Goal: Communication & Community: Answer question/provide support

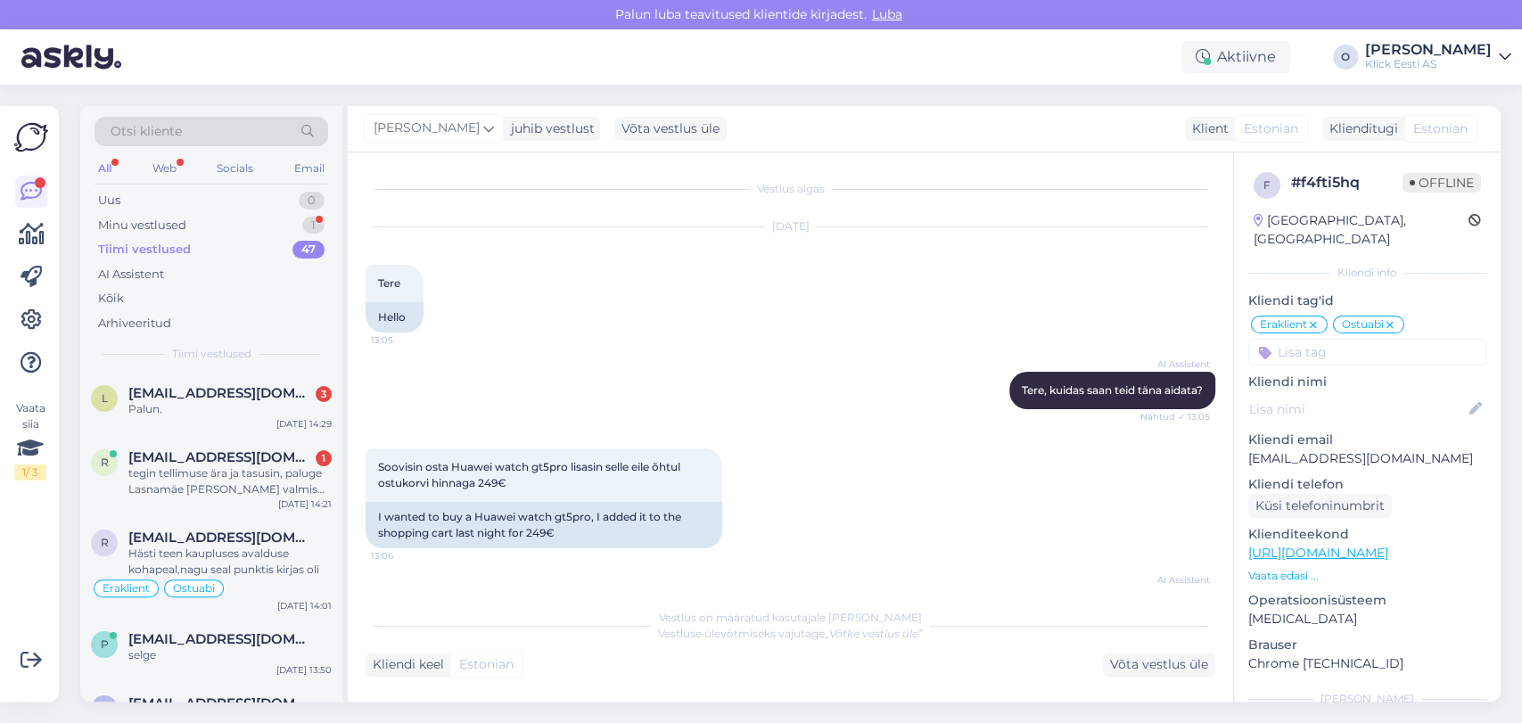
scroll to position [5227, 0]
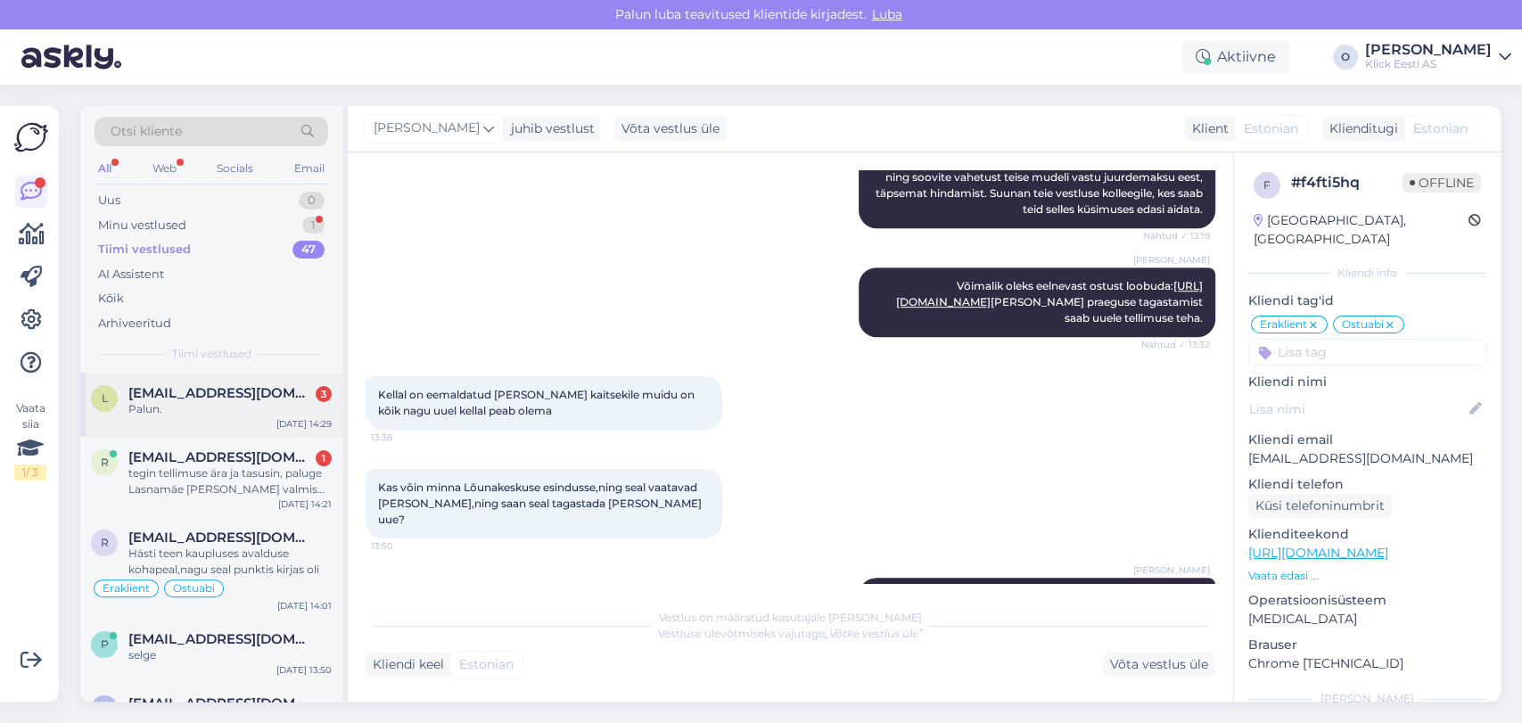
click at [181, 399] on span "[EMAIL_ADDRESS][DOMAIN_NAME]" at bounding box center [220, 393] width 185 height 16
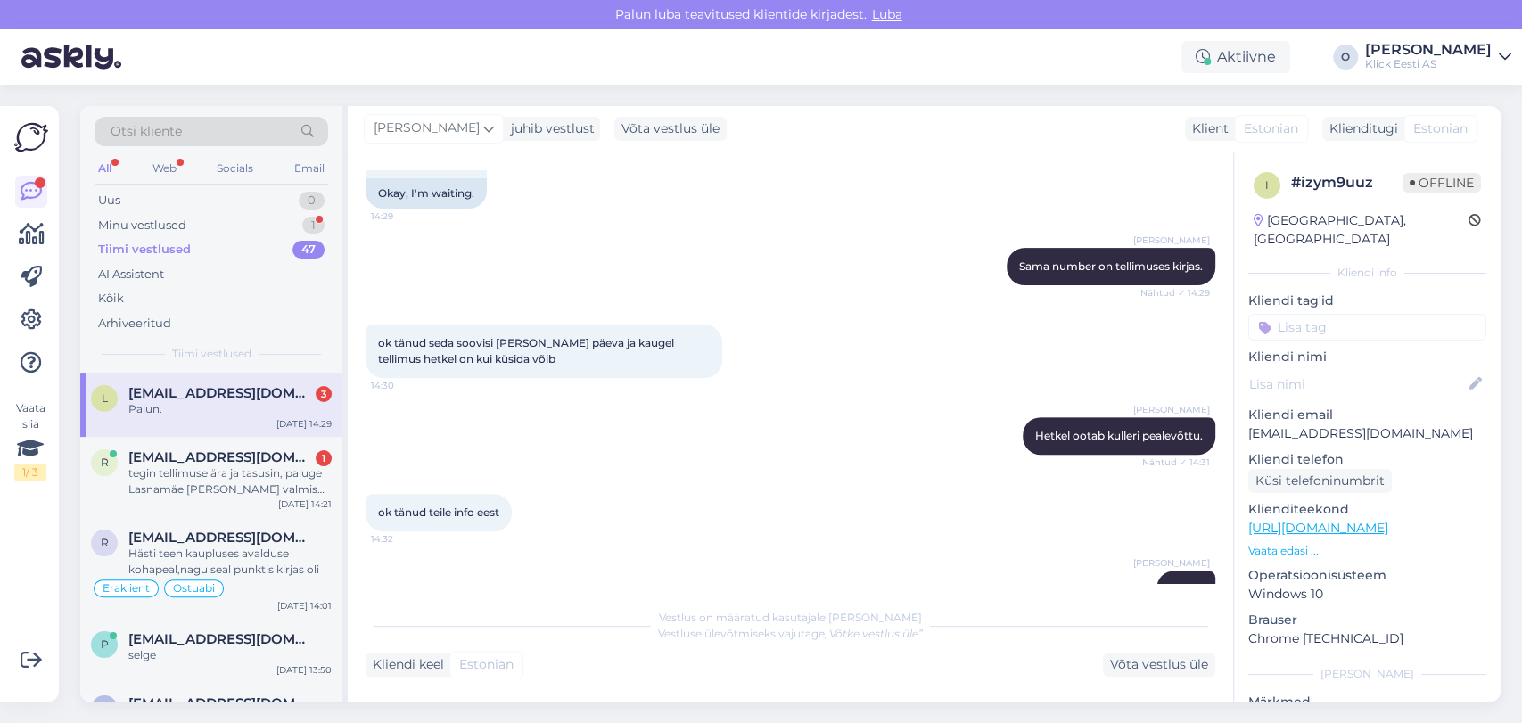
scroll to position [478, 0]
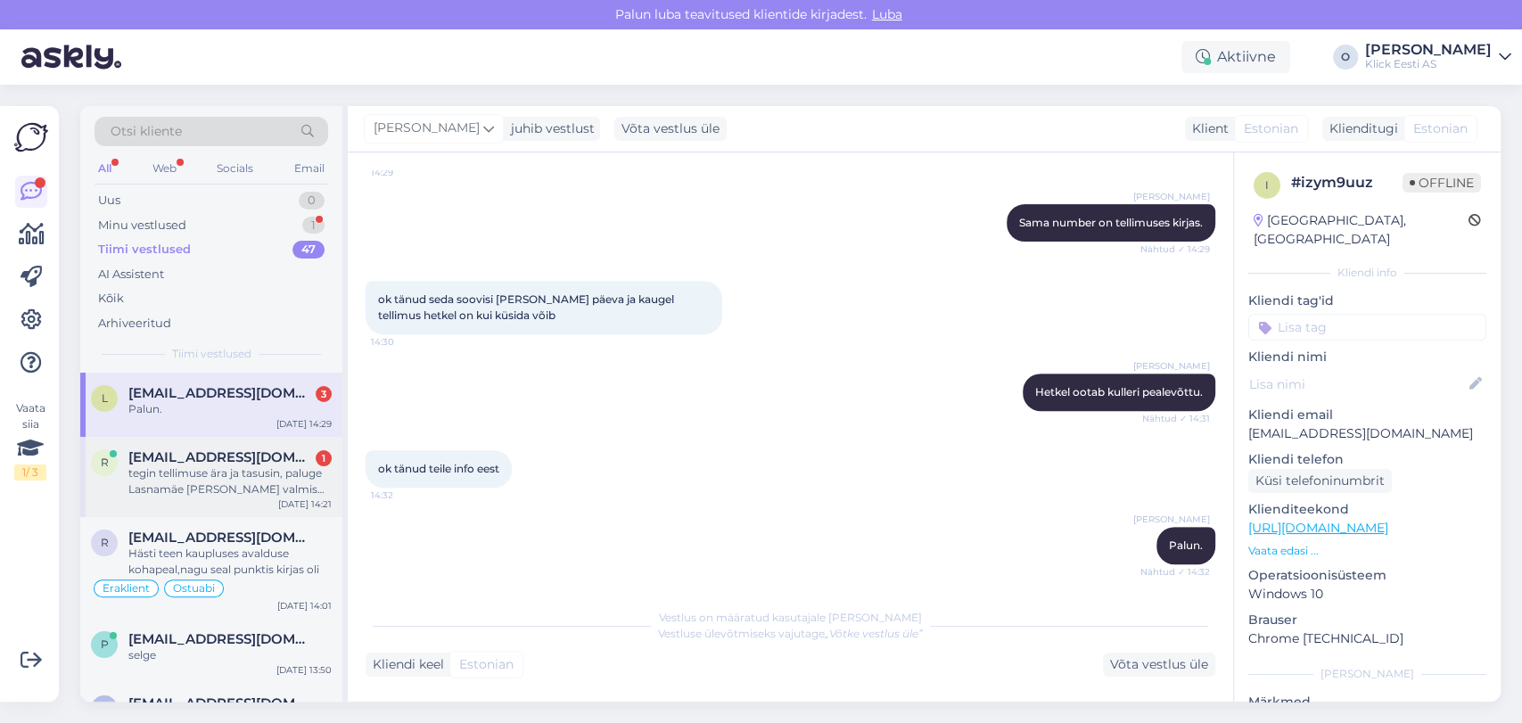
click at [276, 467] on div "tegin tellimuse ära ja tasusin, paluge Lasnamäe [PERSON_NAME] valmis panna." at bounding box center [229, 481] width 203 height 32
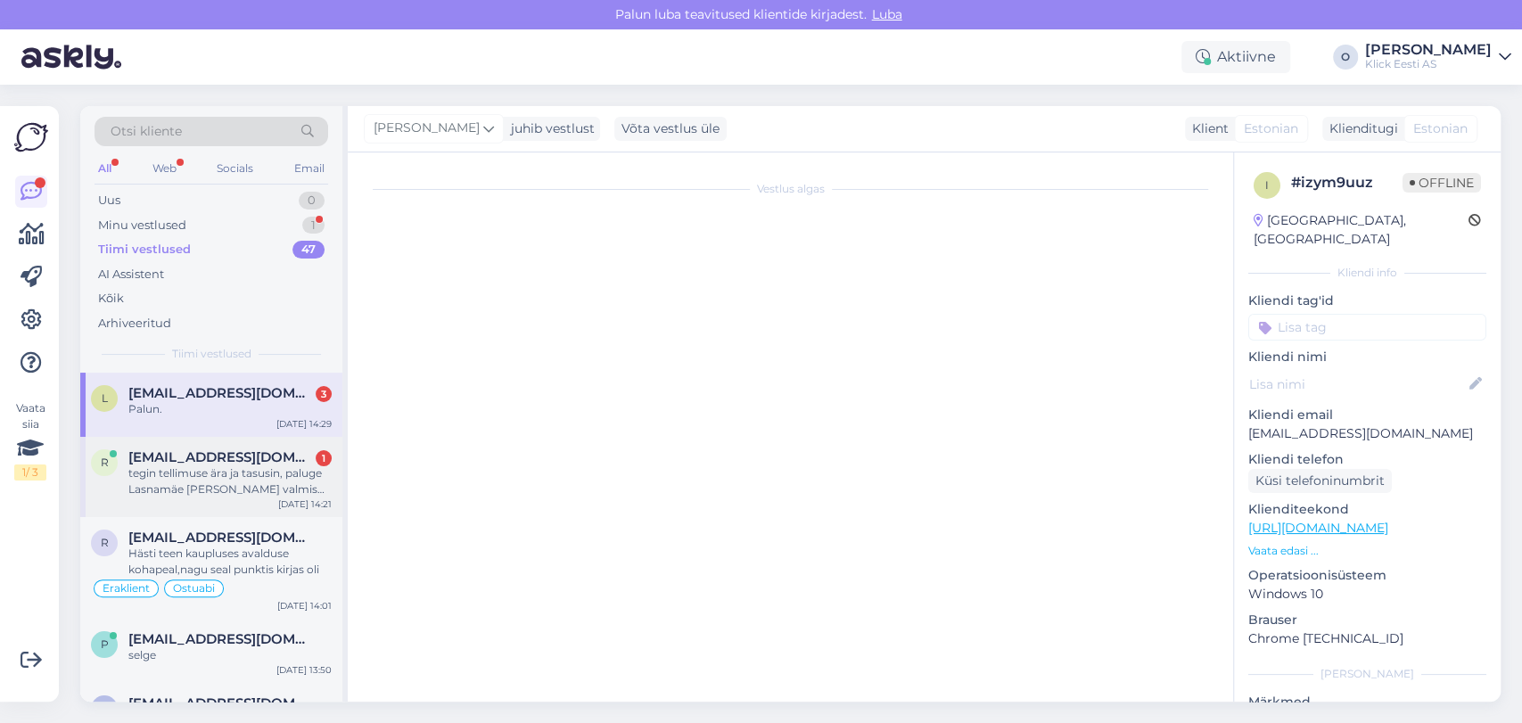
scroll to position [668, 0]
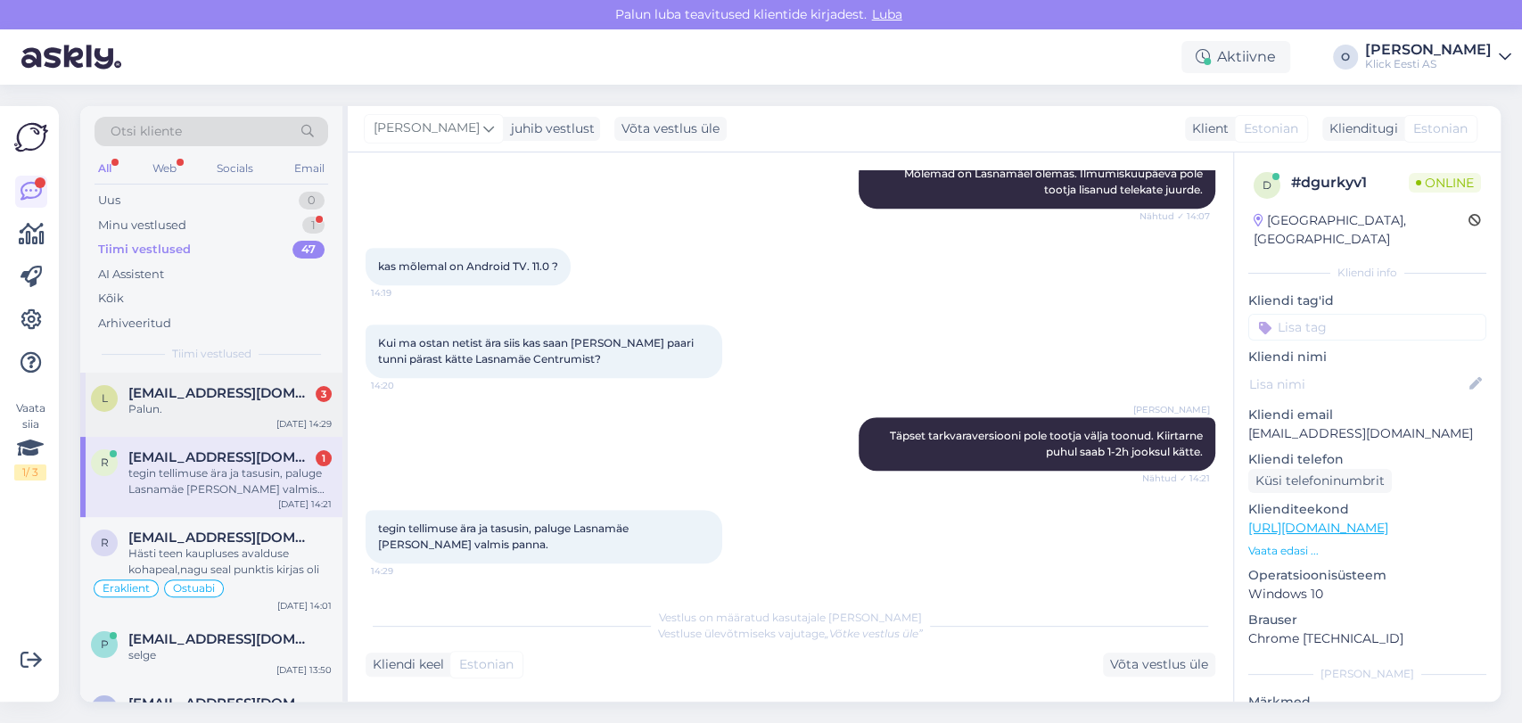
click at [226, 411] on div "Palun." at bounding box center [229, 409] width 203 height 16
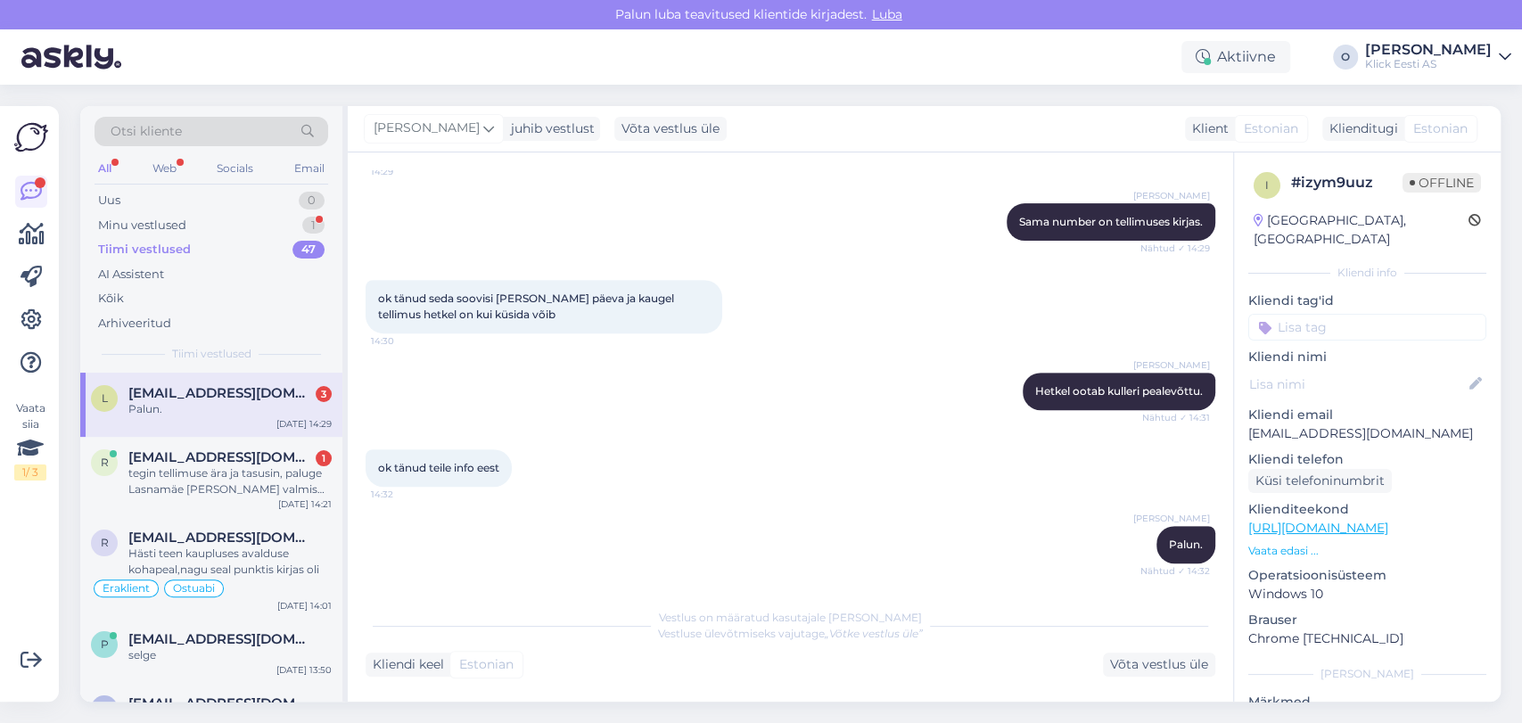
scroll to position [385, 0]
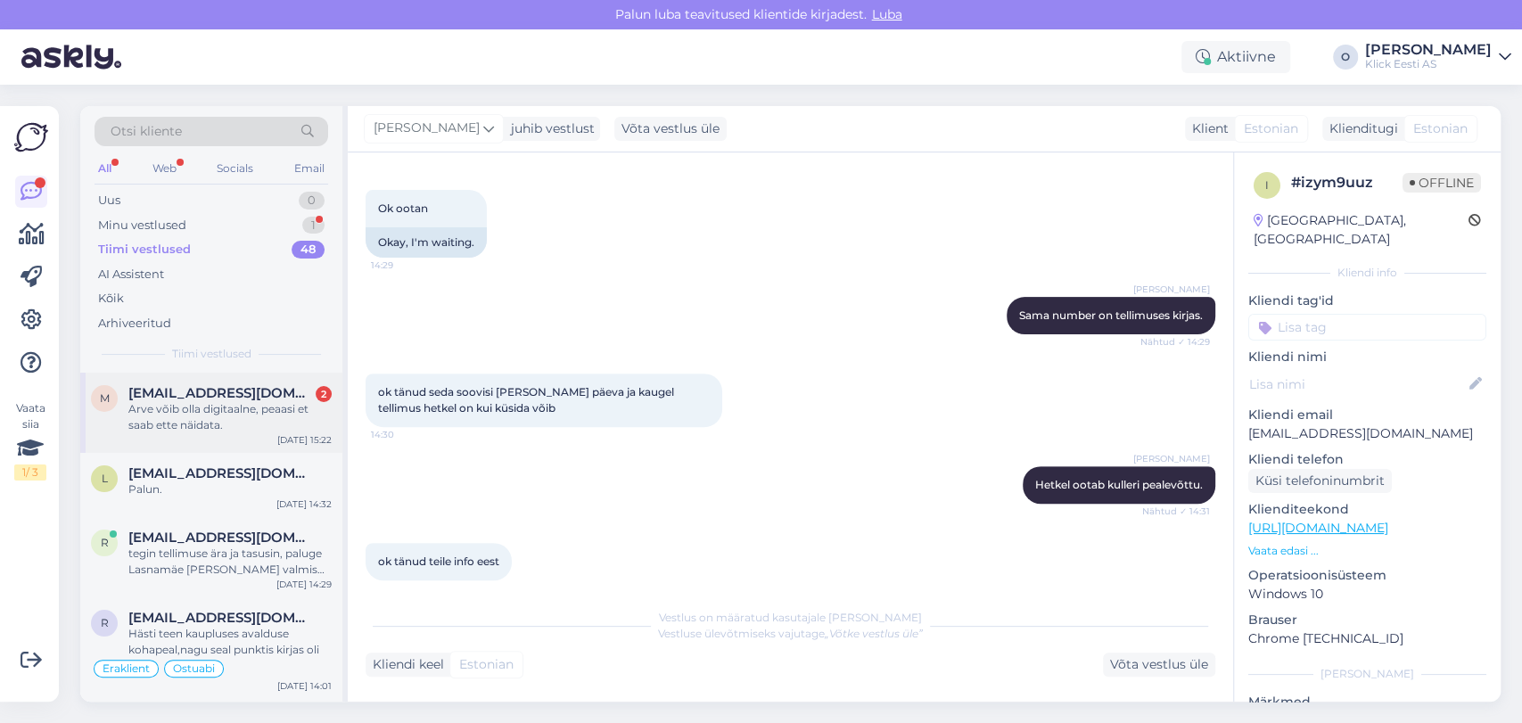
click at [158, 391] on span "[EMAIL_ADDRESS][DOMAIN_NAME]" at bounding box center [220, 393] width 185 height 16
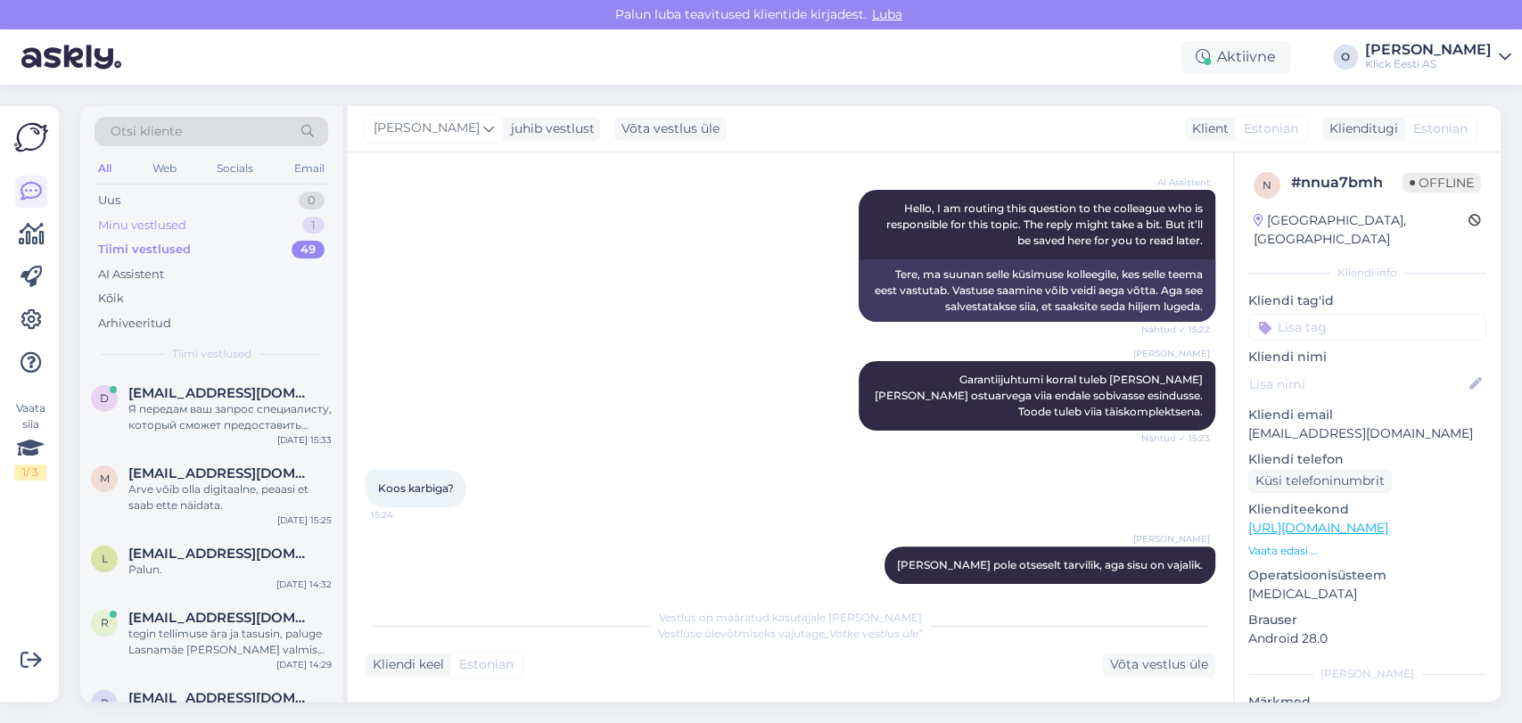
click at [208, 228] on div "Minu vestlused 1" at bounding box center [212, 225] width 234 height 25
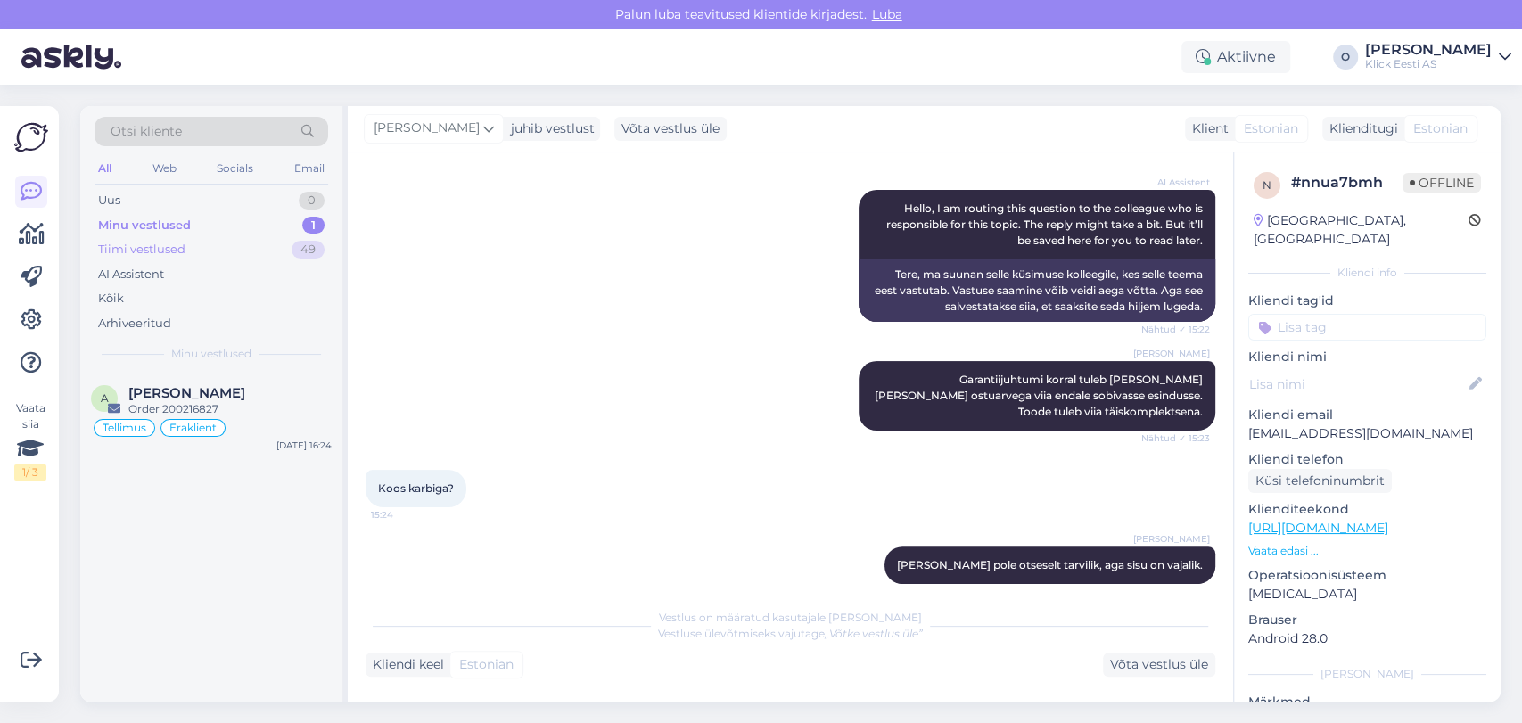
click at [201, 248] on div "Tiimi vestlused 49" at bounding box center [212, 249] width 234 height 25
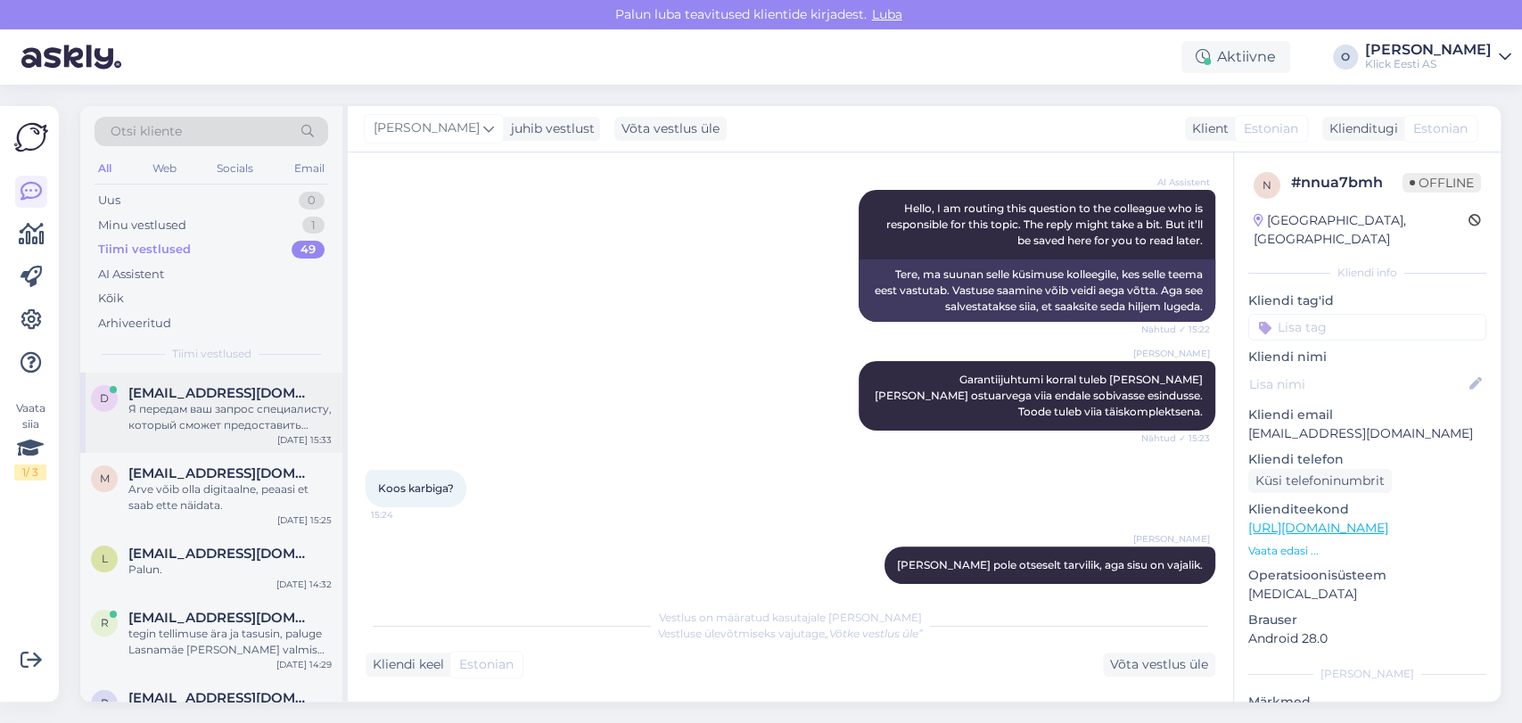
click at [194, 379] on div "d [EMAIL_ADDRESS][DOMAIN_NAME] Я передам ваш запрос специалисту, который сможет…" at bounding box center [211, 413] width 262 height 80
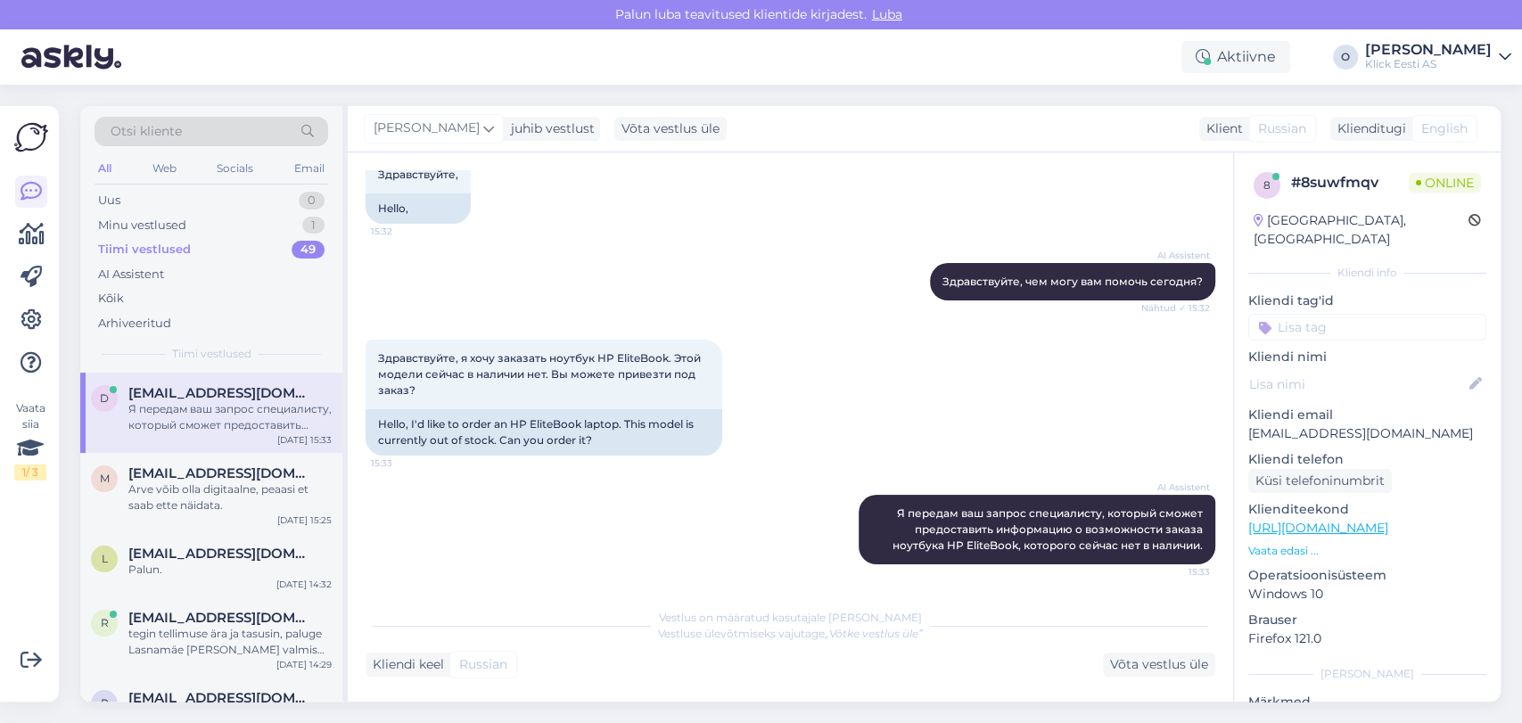
scroll to position [216, 0]
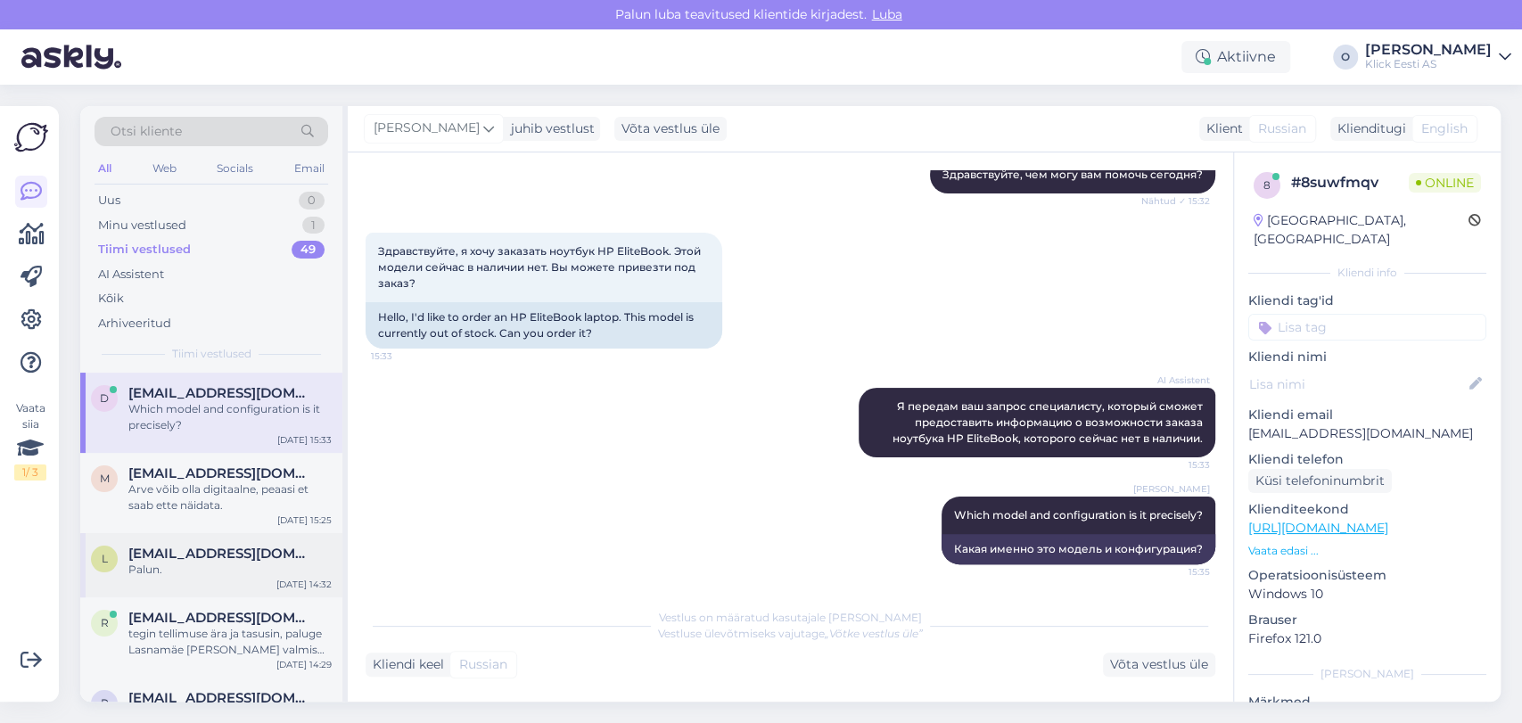
click at [197, 546] on span "[EMAIL_ADDRESS][DOMAIN_NAME]" at bounding box center [220, 554] width 185 height 16
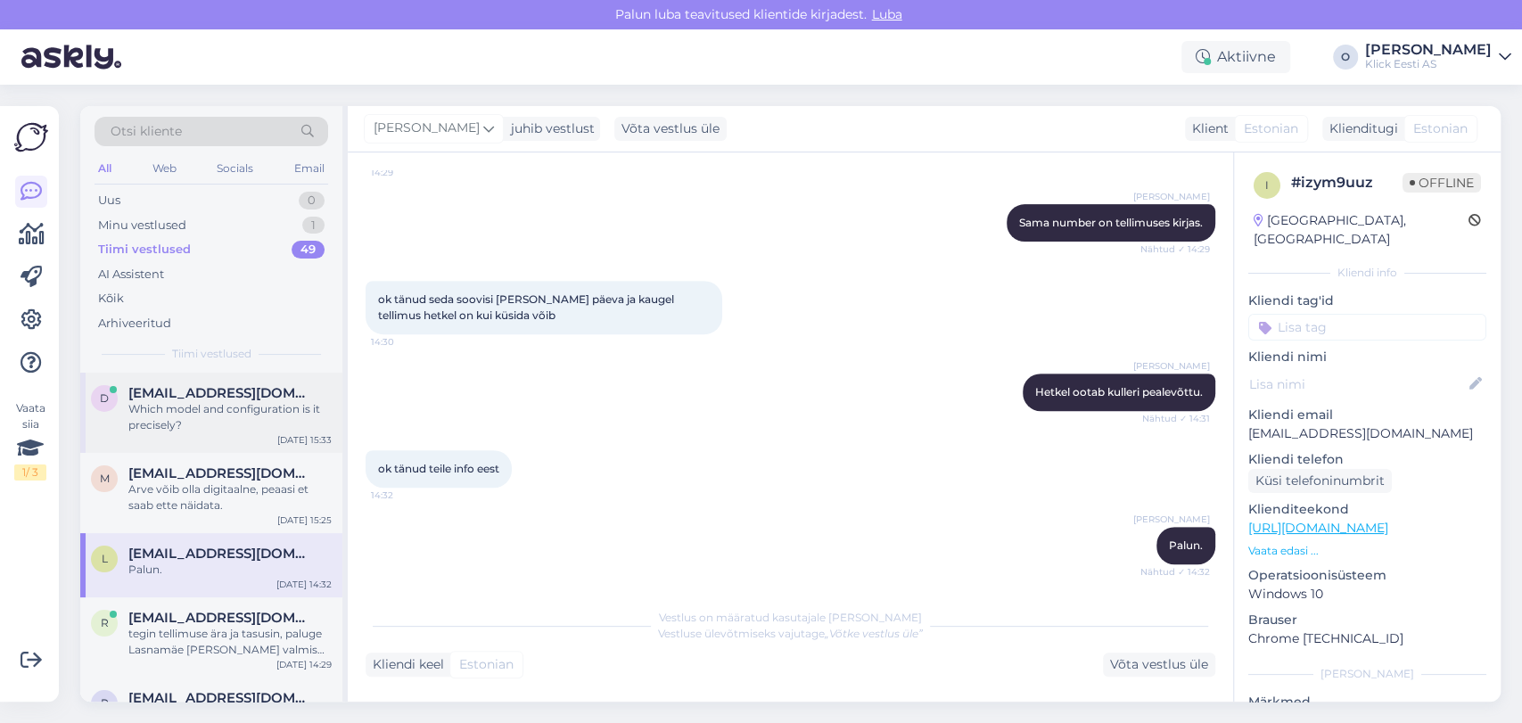
click at [255, 381] on div "d [EMAIL_ADDRESS][DOMAIN_NAME] Which model and configuration is it precisely? […" at bounding box center [211, 413] width 262 height 80
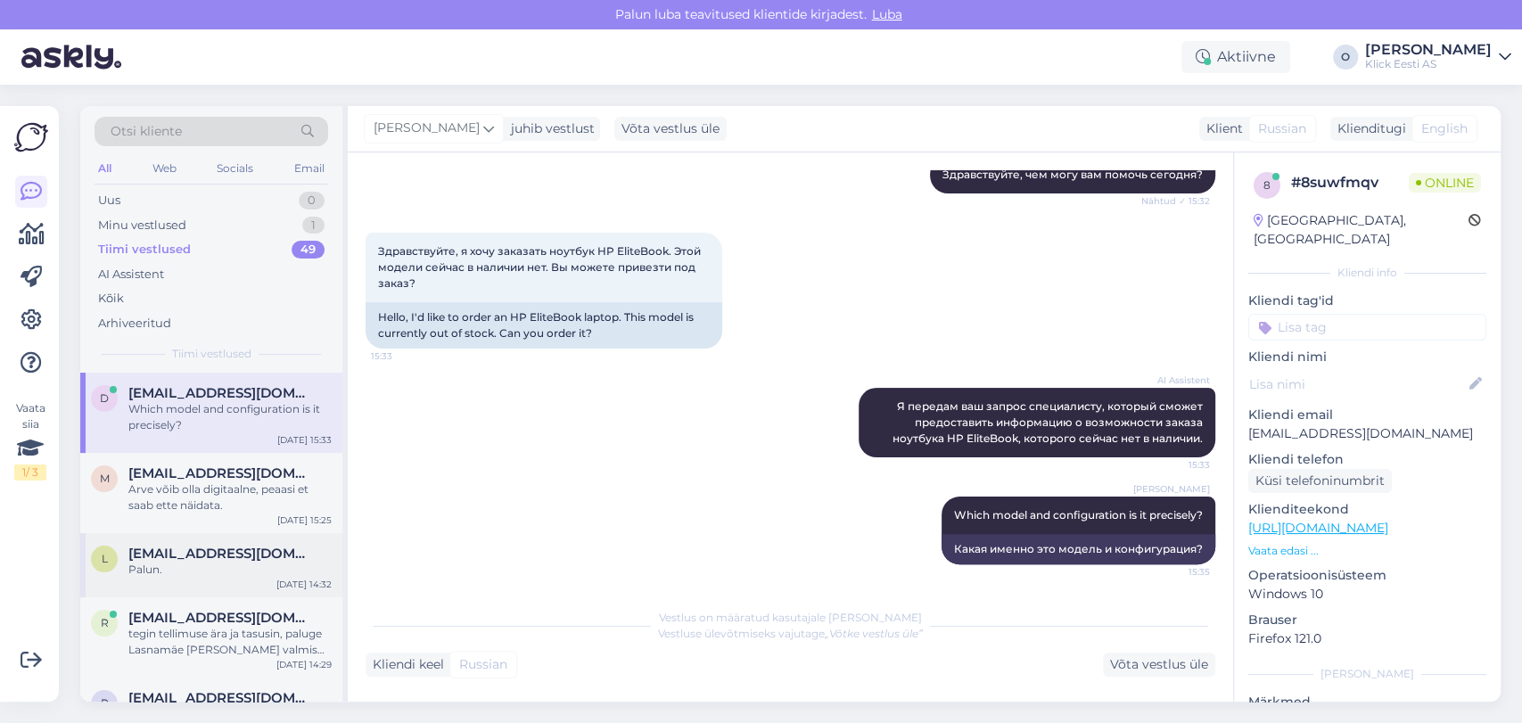
click at [223, 565] on div "Palun." at bounding box center [229, 570] width 203 height 16
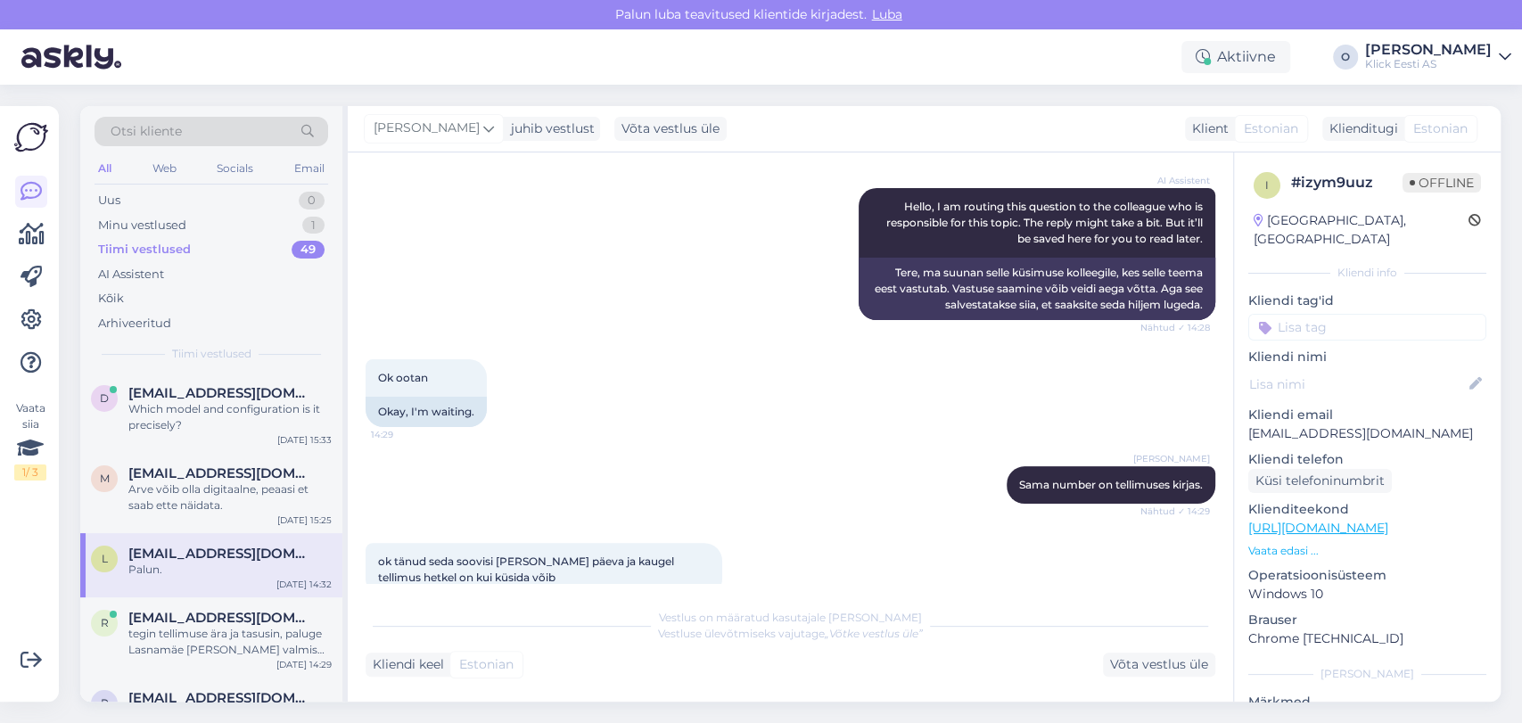
scroll to position [478, 0]
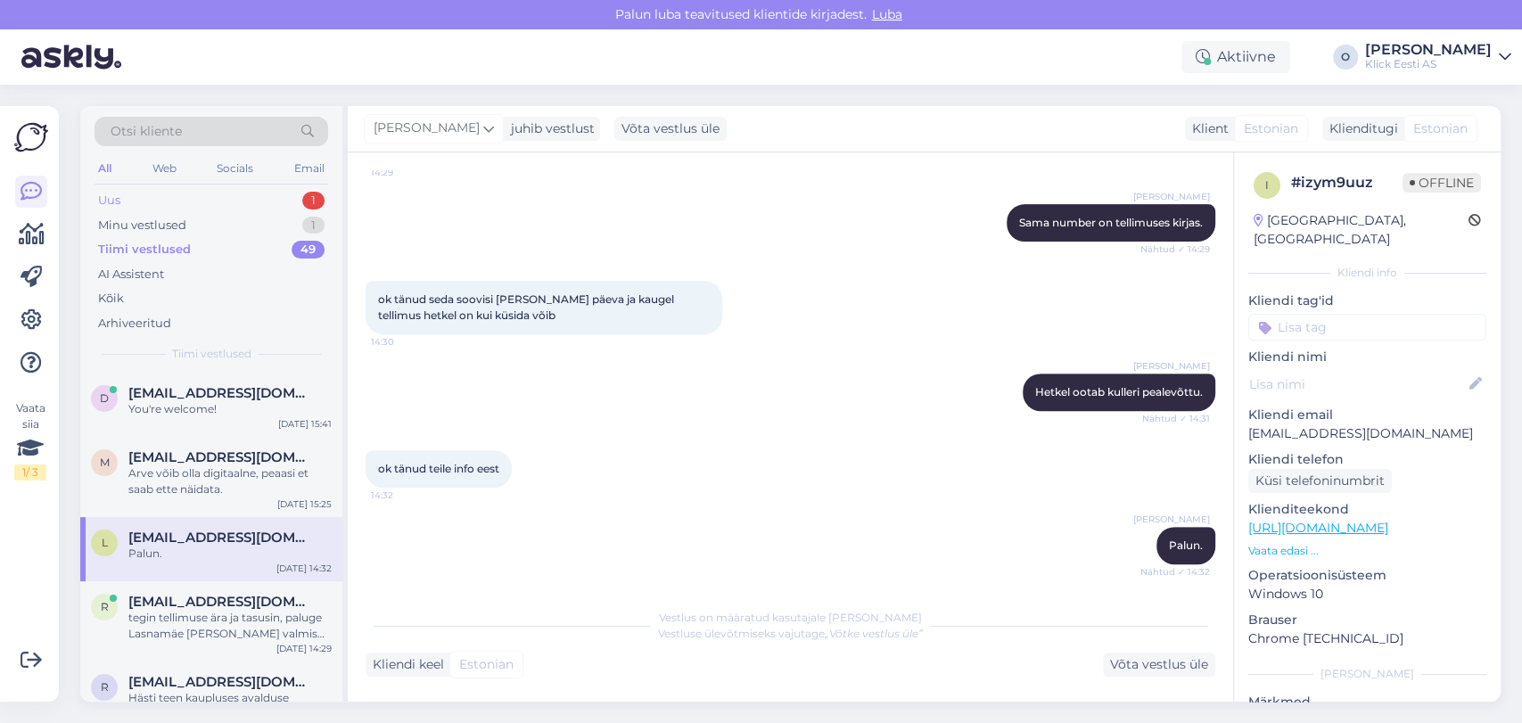
click at [168, 192] on div "Uus 1" at bounding box center [212, 200] width 234 height 25
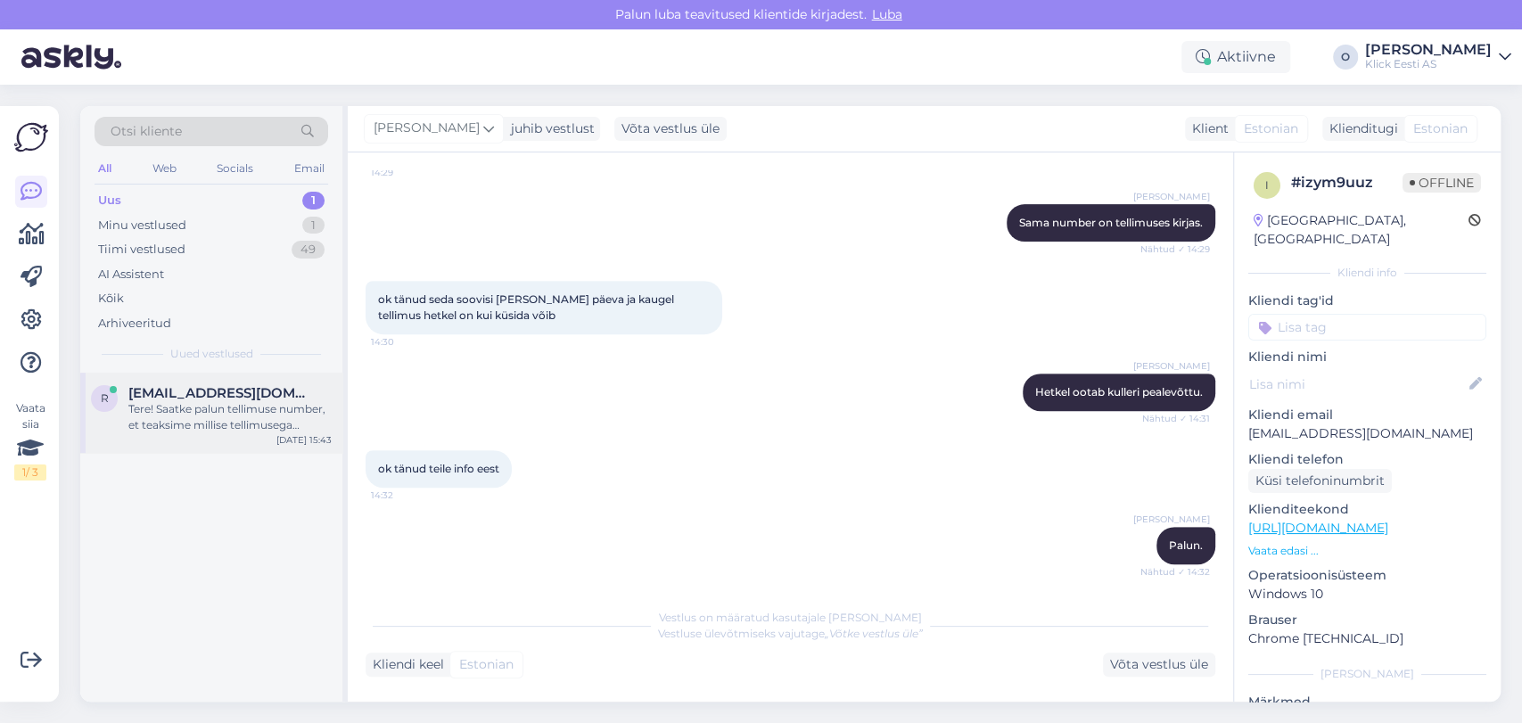
click at [137, 418] on div "Tere! Saatke palun tellimuse number, et teaksime millise tellimusega tegemist o…" at bounding box center [229, 417] width 203 height 32
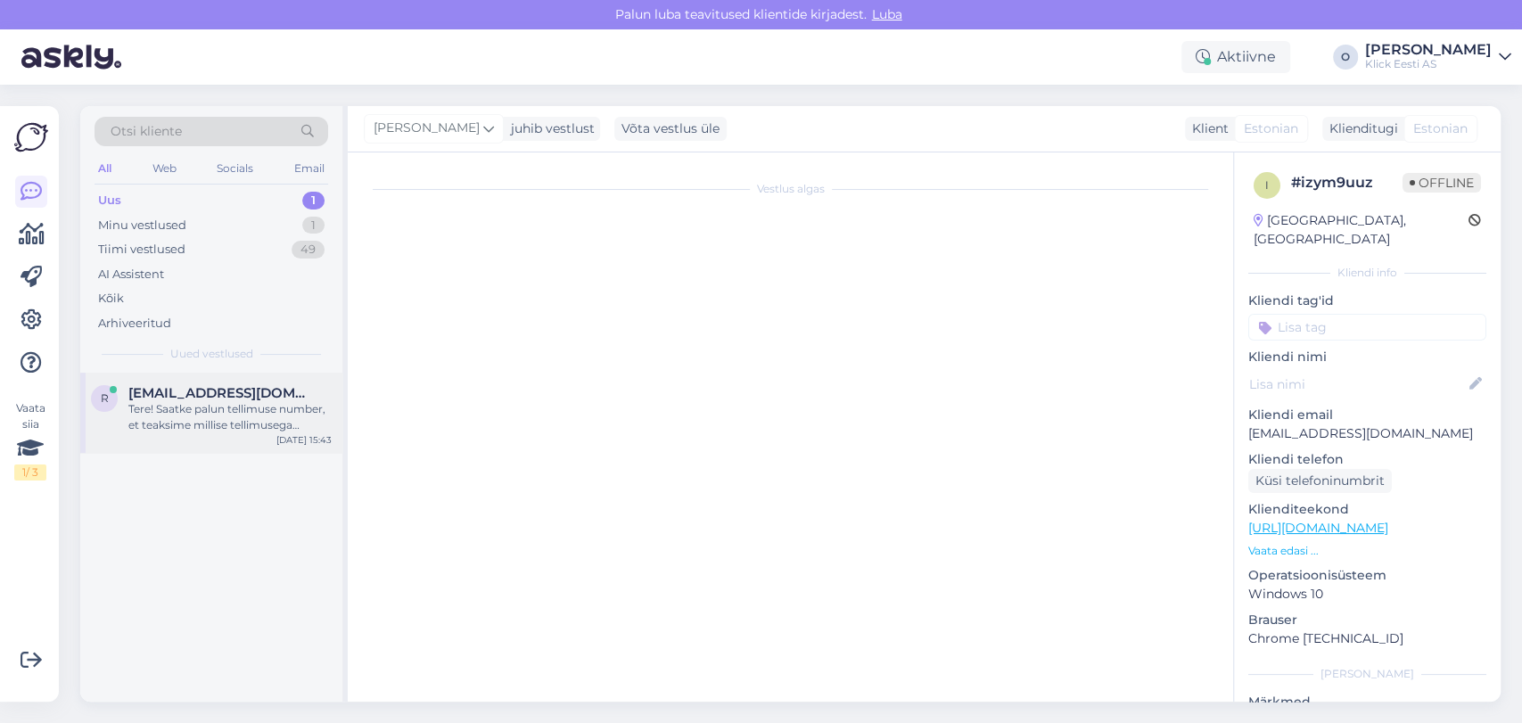
scroll to position [0, 0]
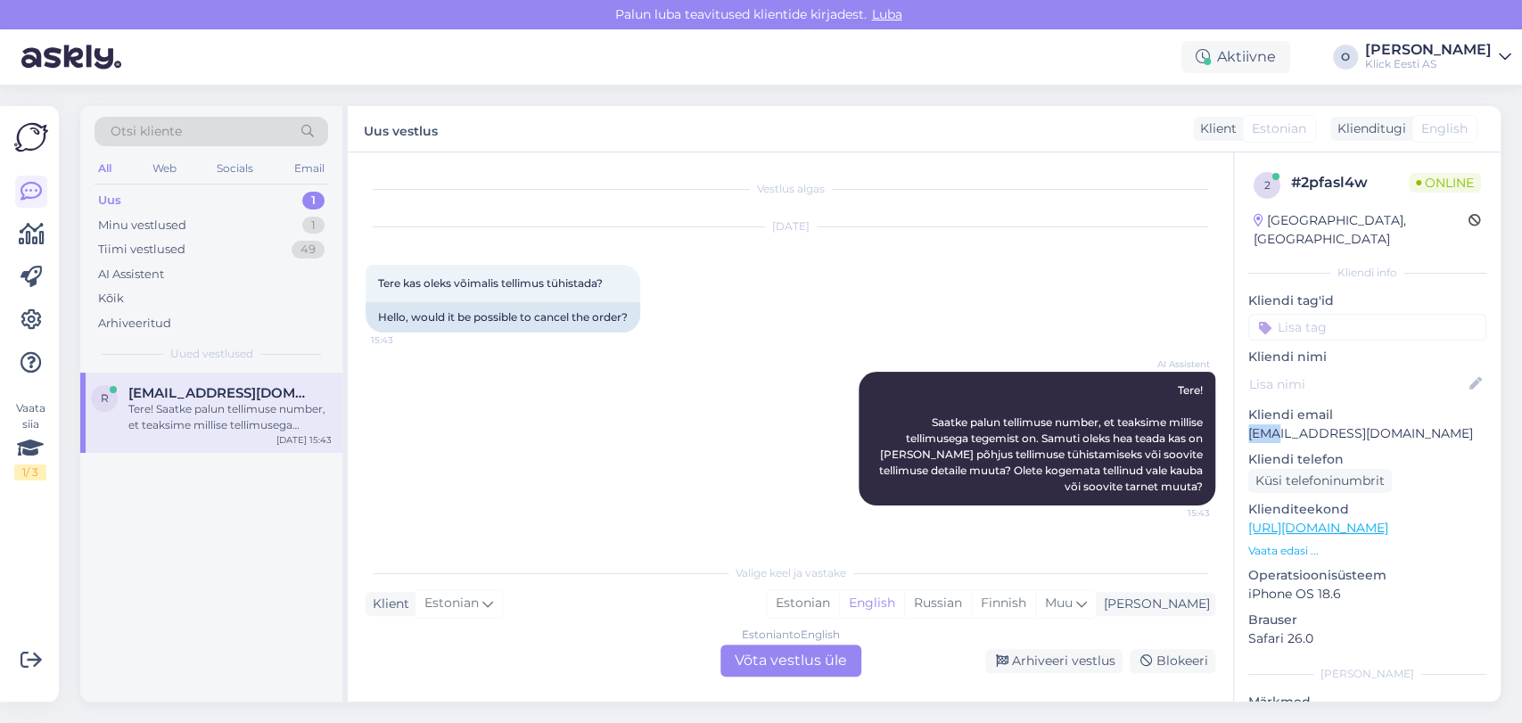
drag, startPoint x: 1245, startPoint y: 411, endPoint x: 1295, endPoint y: 411, distance: 49.9
click at [1295, 411] on div "2 # 2pfasl4w Online [GEOGRAPHIC_DATA], [GEOGRAPHIC_DATA] Kliendi info Kliendi t…" at bounding box center [1367, 528] width 267 height 752
click at [1295, 424] on p "[EMAIL_ADDRESS][DOMAIN_NAME]" at bounding box center [1367, 433] width 238 height 19
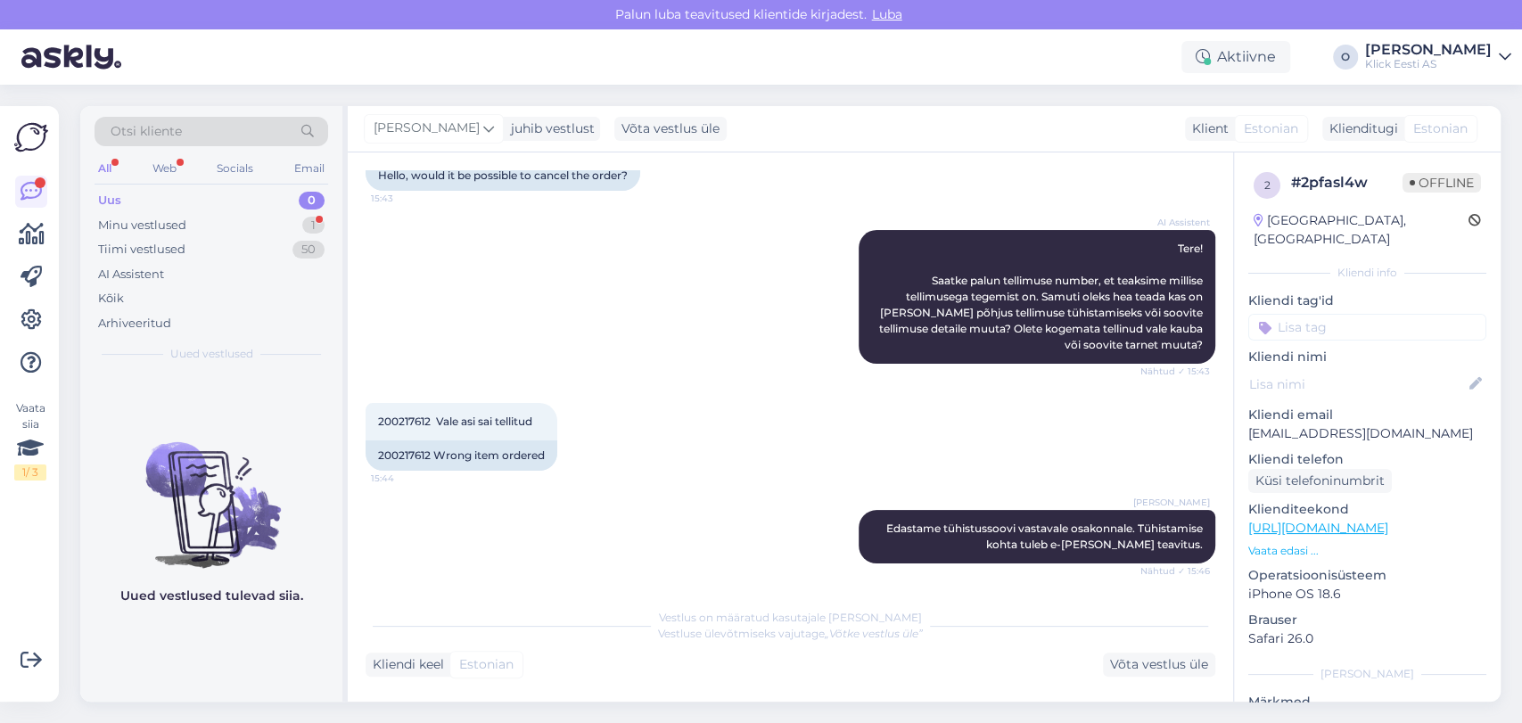
scroll to position [649, 0]
